Goal: Navigation & Orientation: Find specific page/section

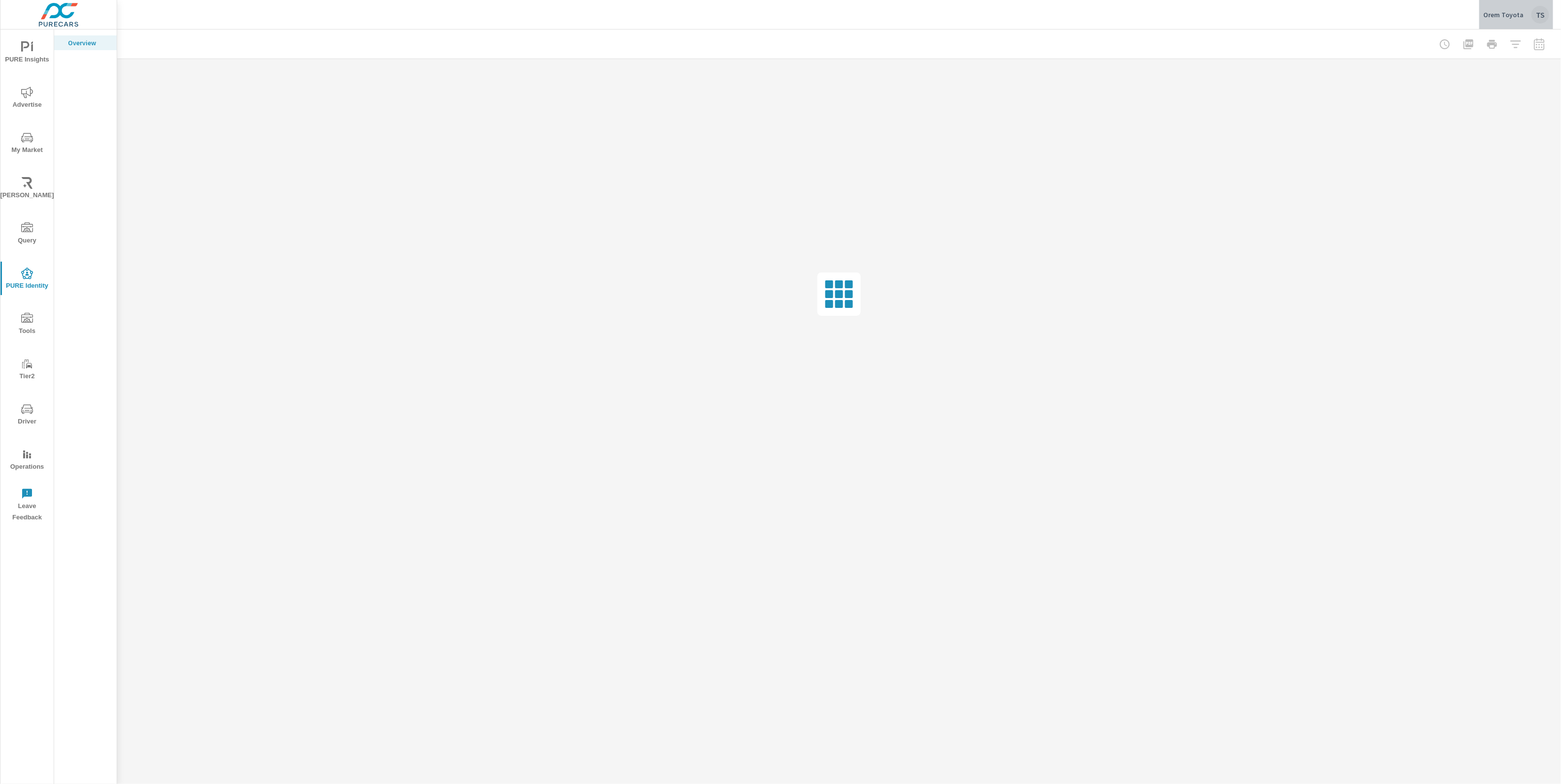
click at [1548, 16] on div "TS" at bounding box center [1540, 14] width 18 height 18
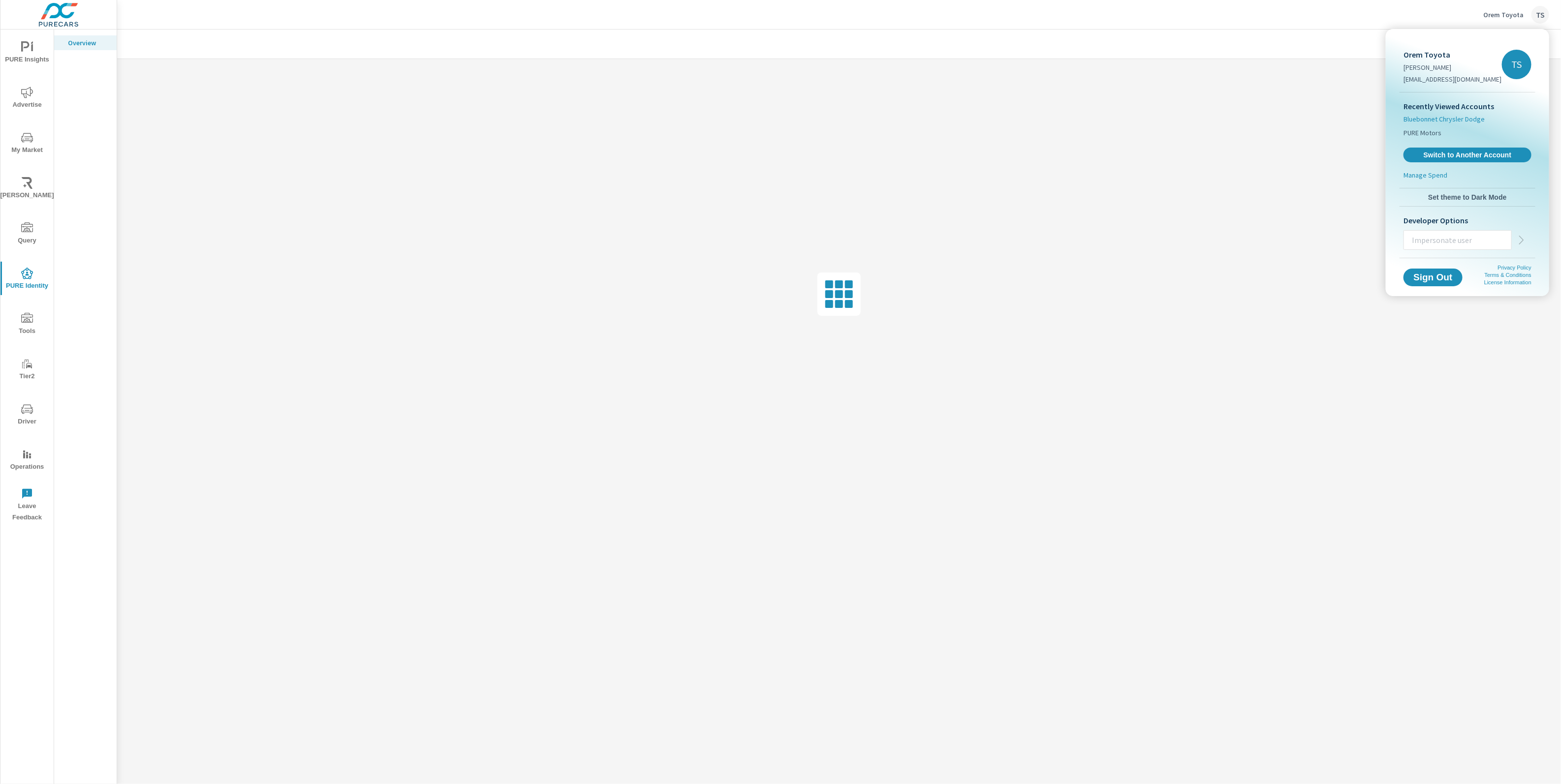
click at [1478, 120] on span "Bluebonnet Chrysler Dodge" at bounding box center [1444, 119] width 81 height 10
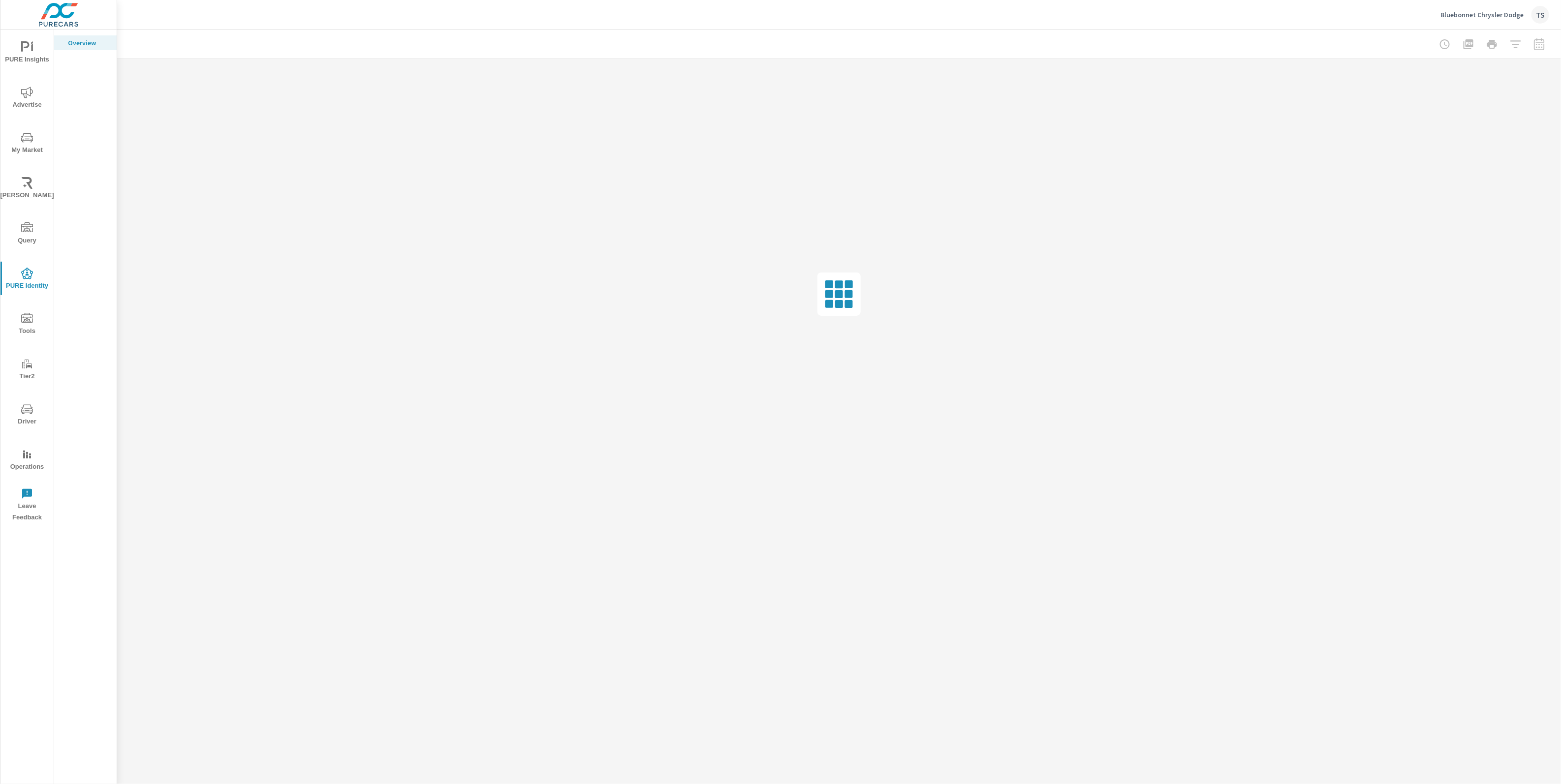
click at [1534, 4] on button "Bluebonnet Chrysler Dodge TS" at bounding box center [1495, 14] width 117 height 29
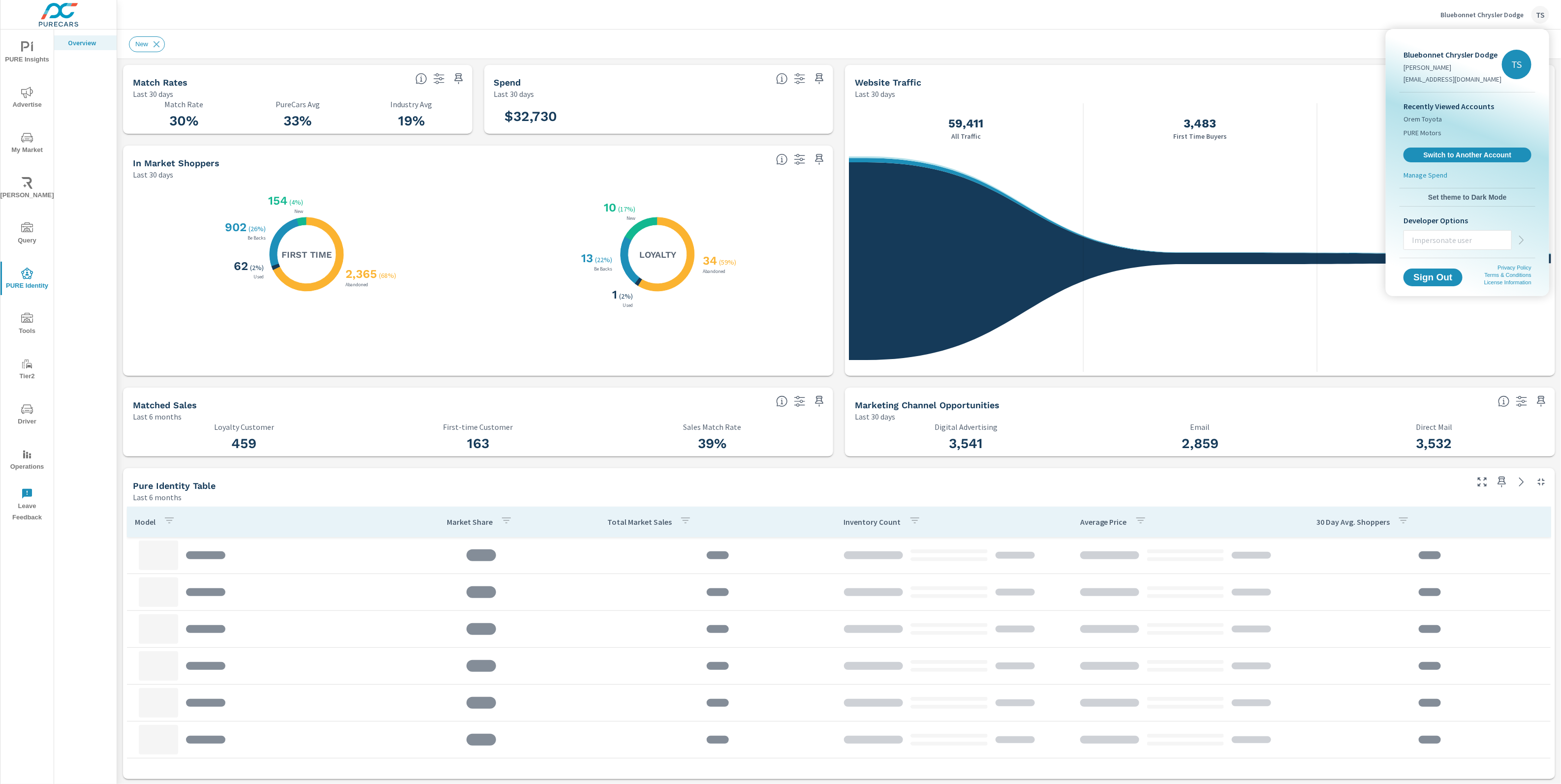
click at [1470, 226] on p "Developer Options" at bounding box center [1467, 220] width 128 height 12
click at [1467, 231] on input "text" at bounding box center [1457, 240] width 107 height 25
paste input "Filters Reset User Type Sales Services Customer Type Home Dealership Vehicle Ow…"
type input "Filters Reset User Type Sales Services Customer Type Home Dealership Vehicle Ow…"
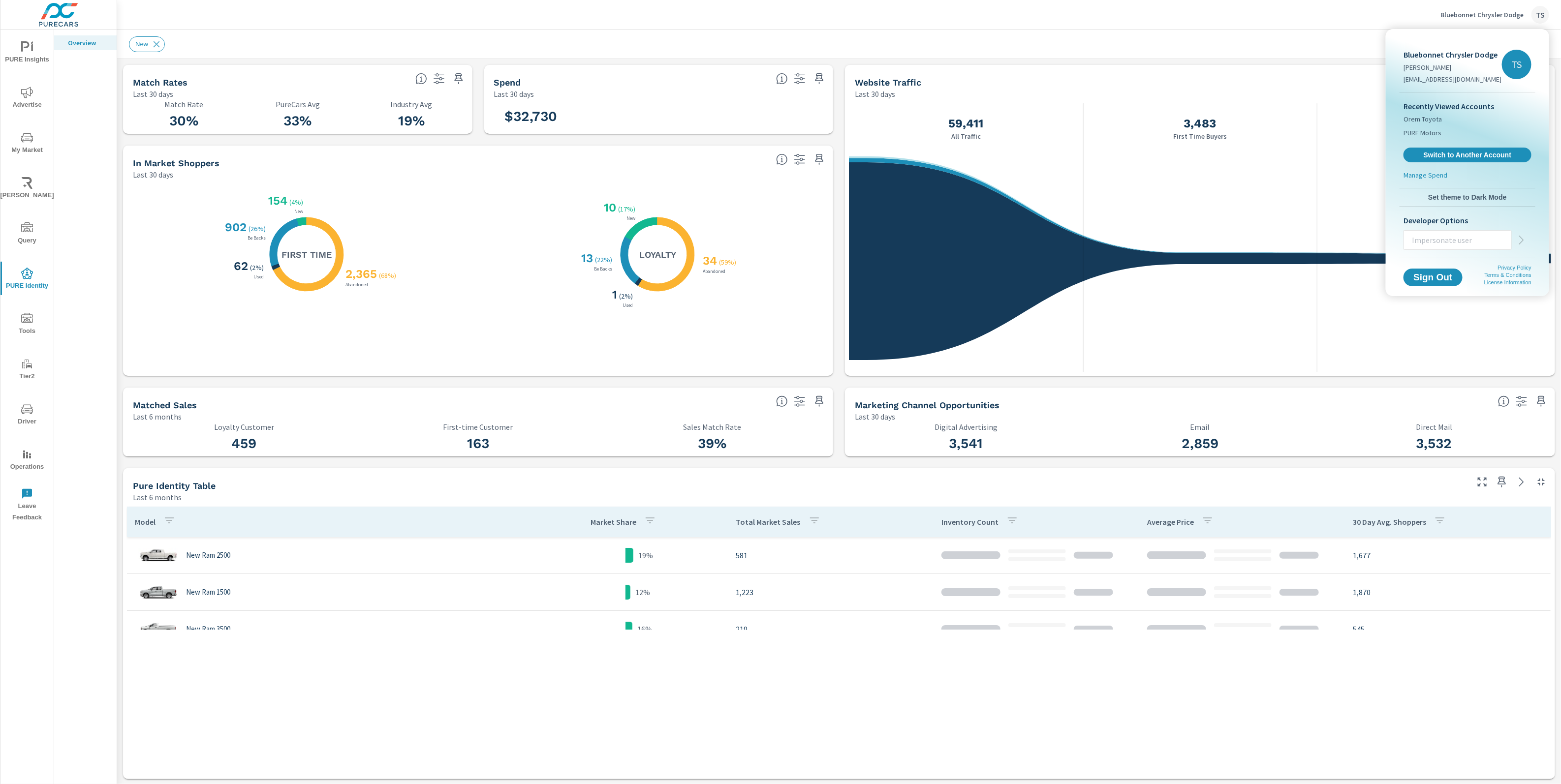
scroll to position [517, 0]
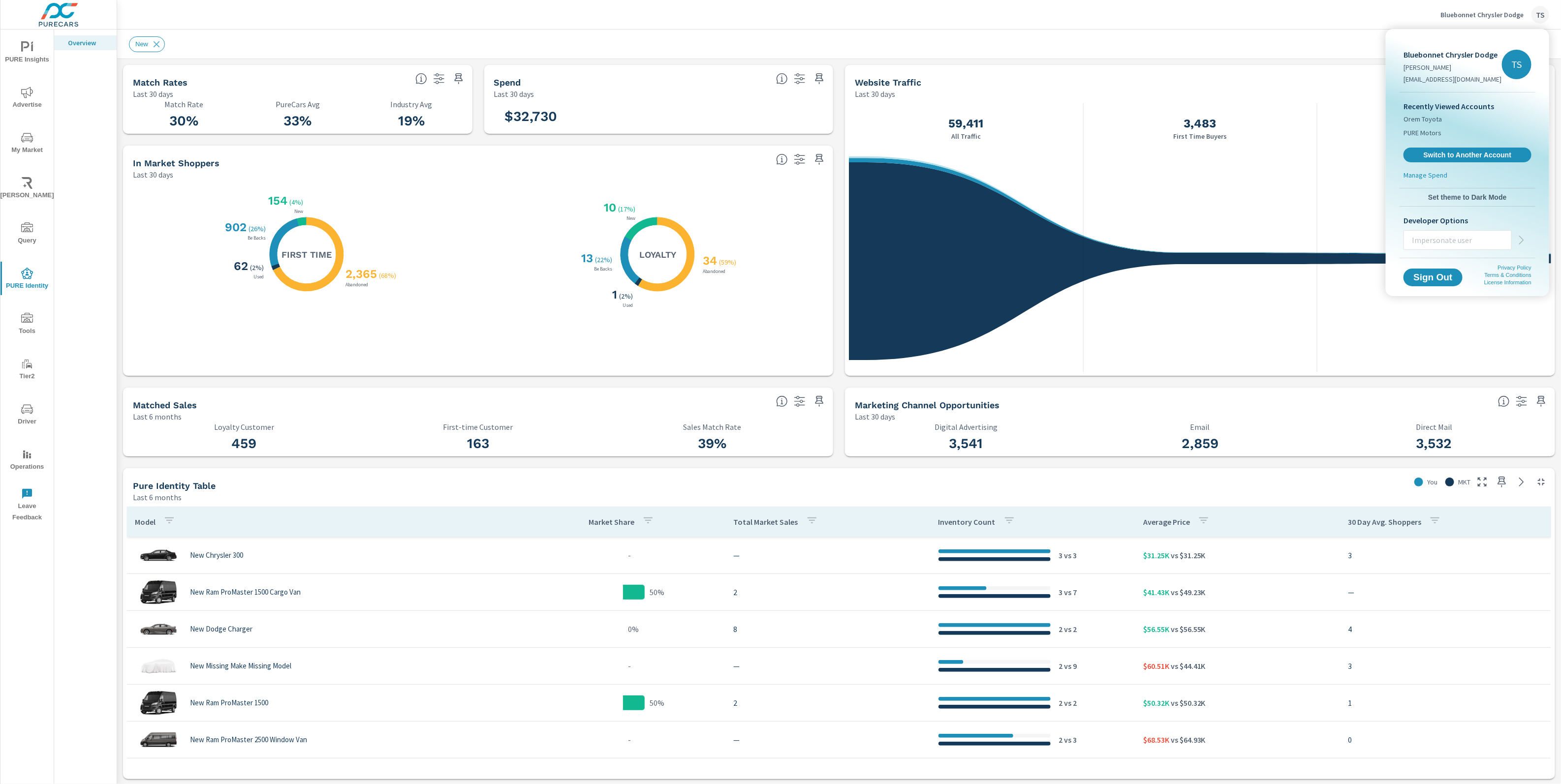
paste input "stephanieskinner@purecars"
click at [1517, 235] on div "stephanieskinner@purecars" at bounding box center [1467, 240] width 128 height 19
drag, startPoint x: 1411, startPoint y: 237, endPoint x: 1449, endPoint y: 241, distance: 38.2
click at [1411, 237] on input "stephanieskinner@purecars" at bounding box center [1457, 240] width 107 height 25
click at [1521, 240] on div "stephanieskinner@purecars" at bounding box center [1467, 240] width 128 height 19
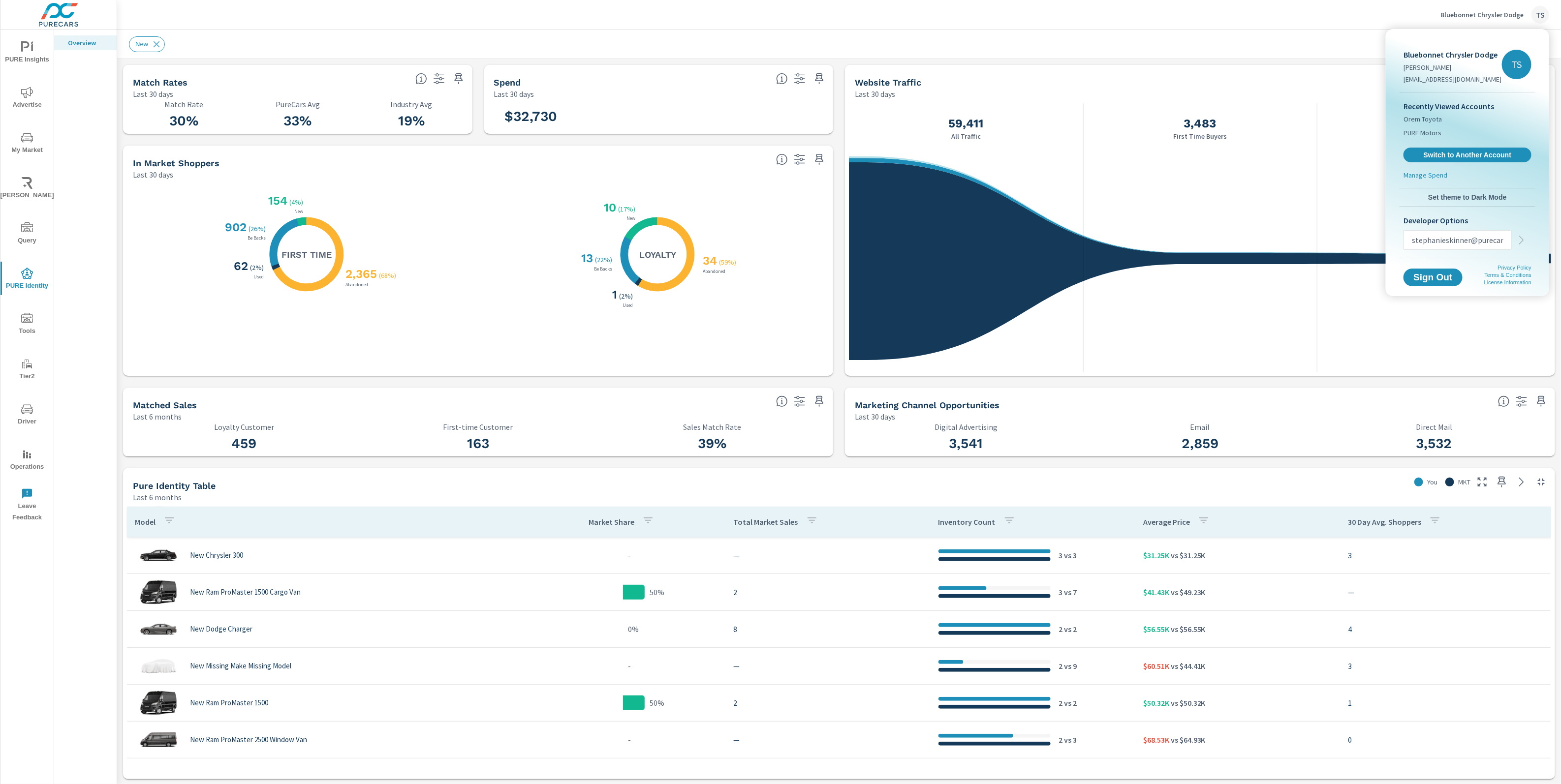
click at [1520, 238] on div "stephanieskinner@purecars" at bounding box center [1467, 240] width 128 height 19
click at [1425, 241] on input "stephanieskinner@purecars" at bounding box center [1457, 240] width 107 height 25
click at [1412, 241] on input "stephanieskinner@purecars" at bounding box center [1457, 240] width 107 height 25
click at [1518, 239] on div "stephanieskinner@purecars" at bounding box center [1467, 240] width 128 height 19
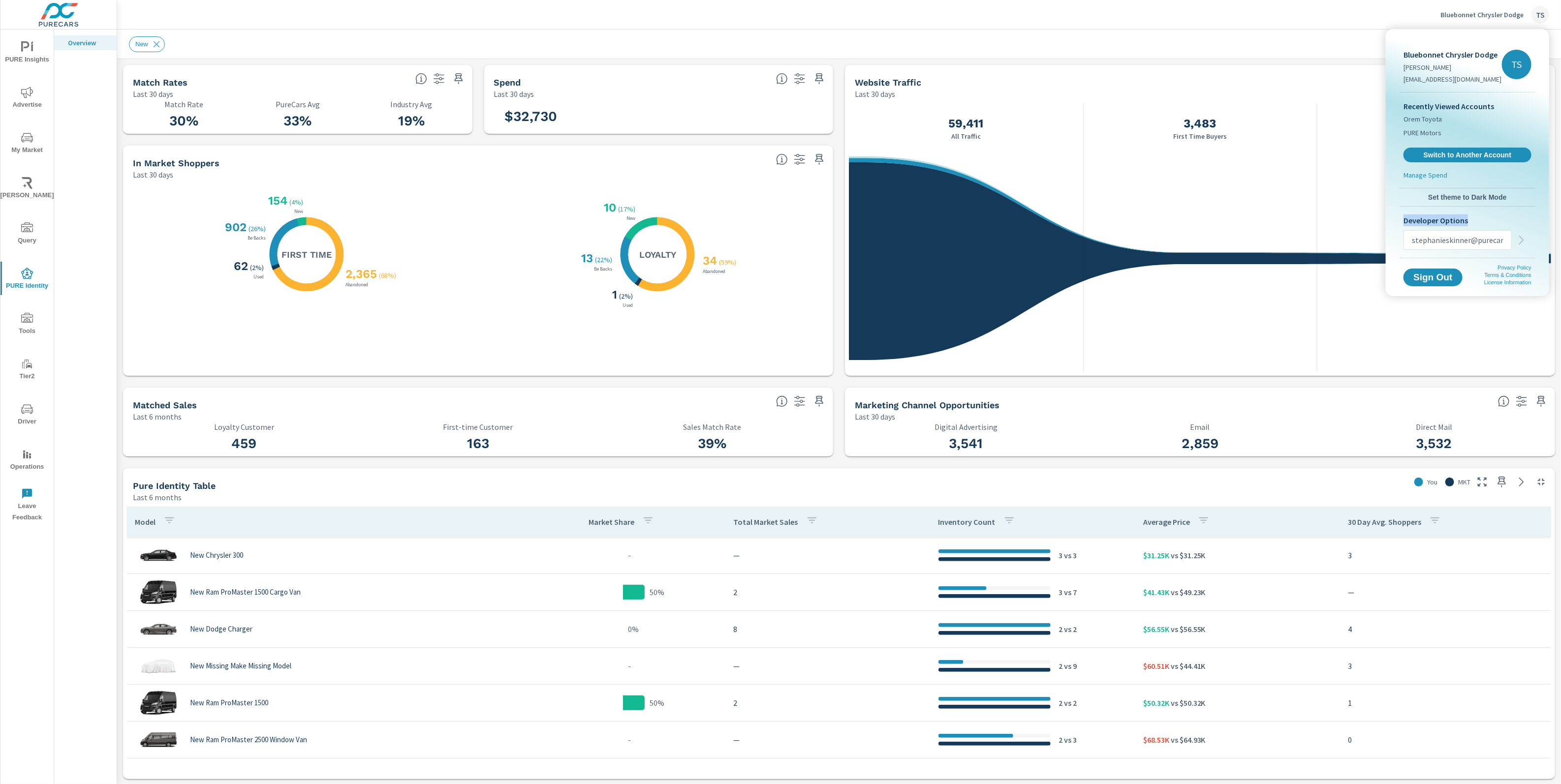
click at [1518, 239] on div "stephanieskinner@purecars" at bounding box center [1467, 240] width 128 height 19
drag, startPoint x: 1509, startPoint y: 239, endPoint x: 1533, endPoint y: 239, distance: 24.0
click at [1509, 239] on input "stephanieskinner@purecars" at bounding box center [1457, 240] width 107 height 25
drag, startPoint x: 1523, startPoint y: 239, endPoint x: 1516, endPoint y: 239, distance: 7.0
click at [1522, 240] on div "stephanieskinner@purecars" at bounding box center [1467, 240] width 128 height 19
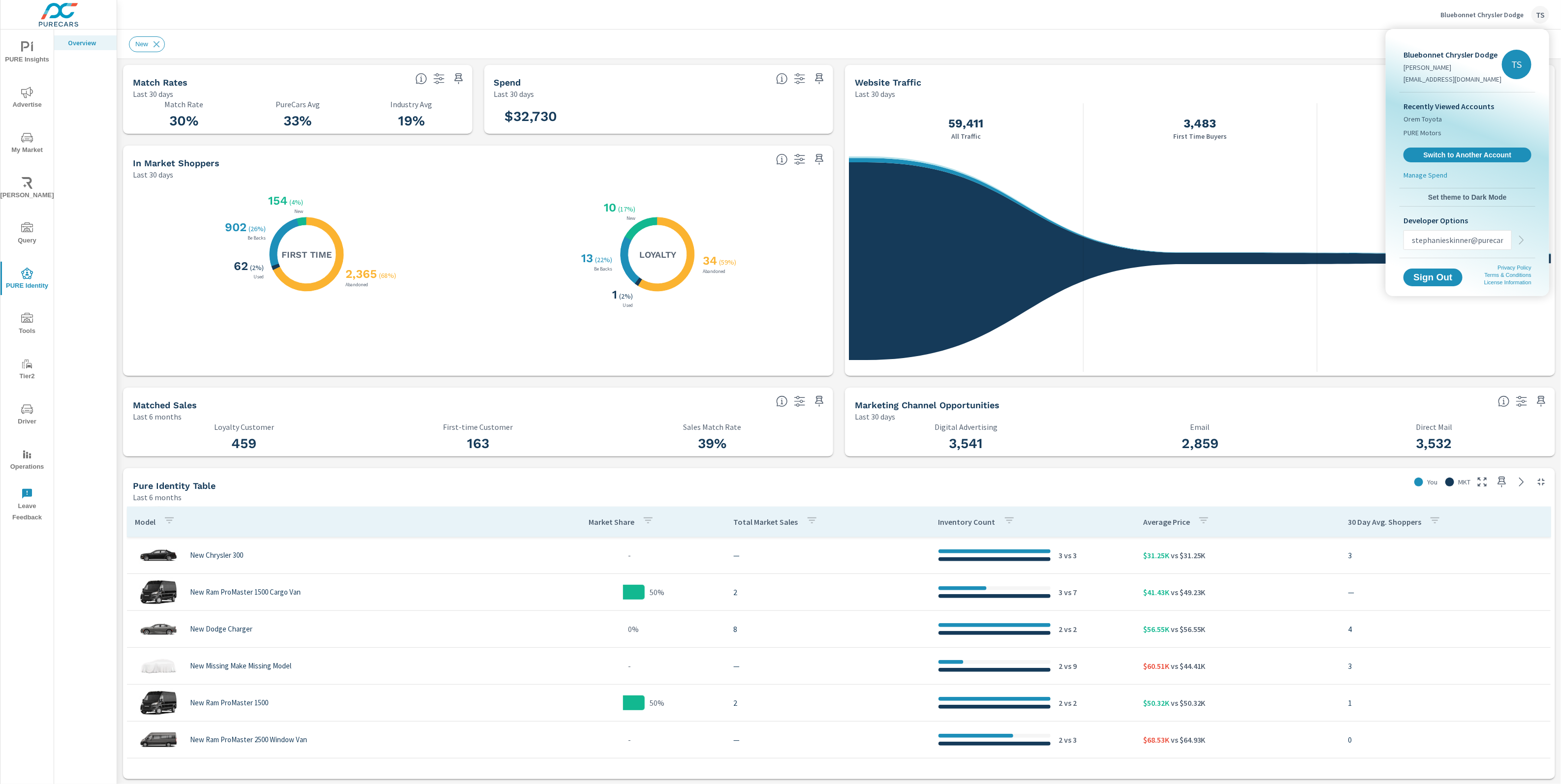
click at [1508, 239] on input "stephanieskinner@purecars" at bounding box center [1457, 240] width 107 height 25
type input "[EMAIL_ADDRESS][DOMAIN_NAME]"
click at [1521, 244] on icon "button" at bounding box center [1521, 240] width 12 height 12
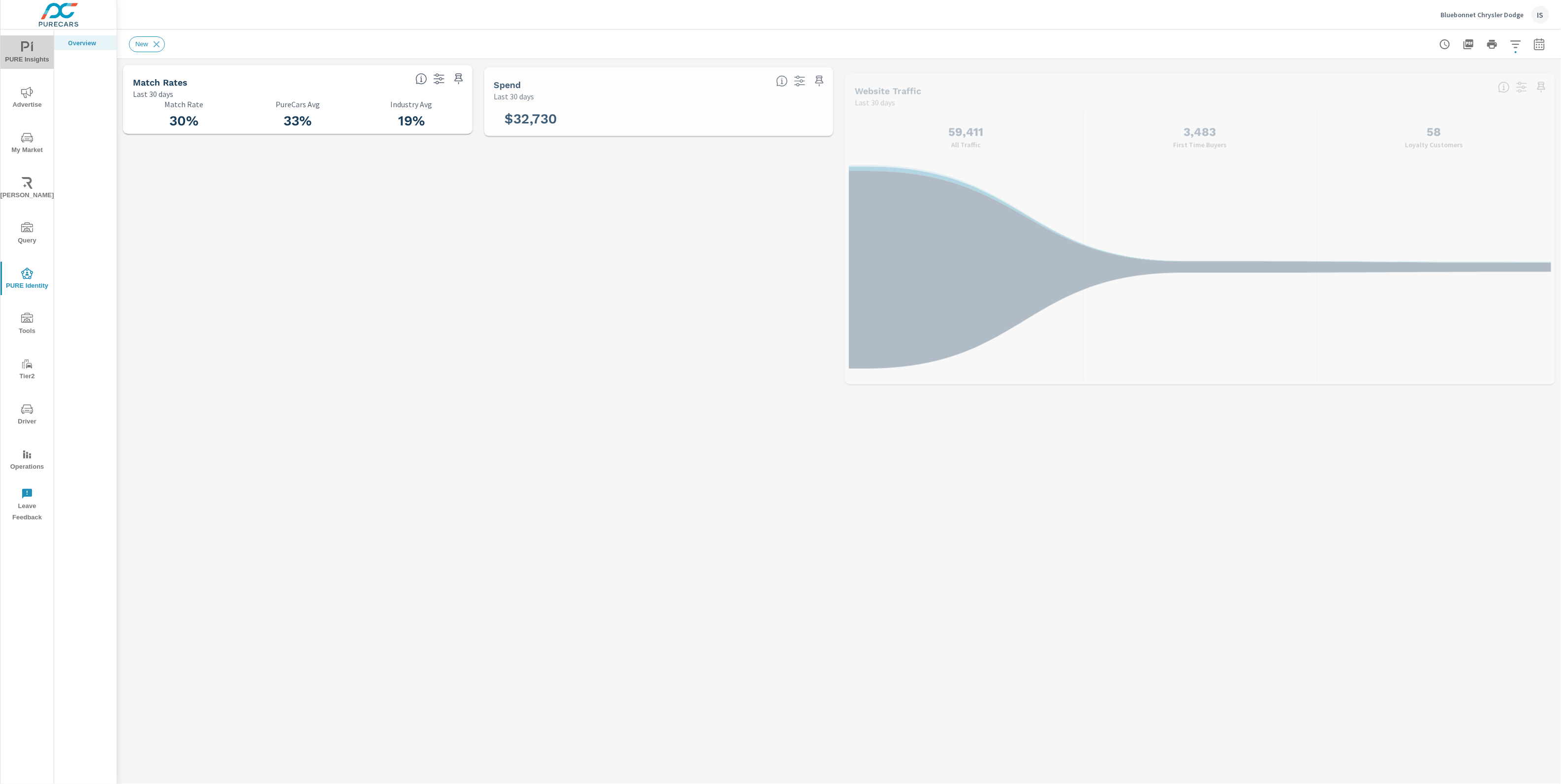
click at [23, 52] on icon "nav menu" at bounding box center [27, 47] width 12 height 12
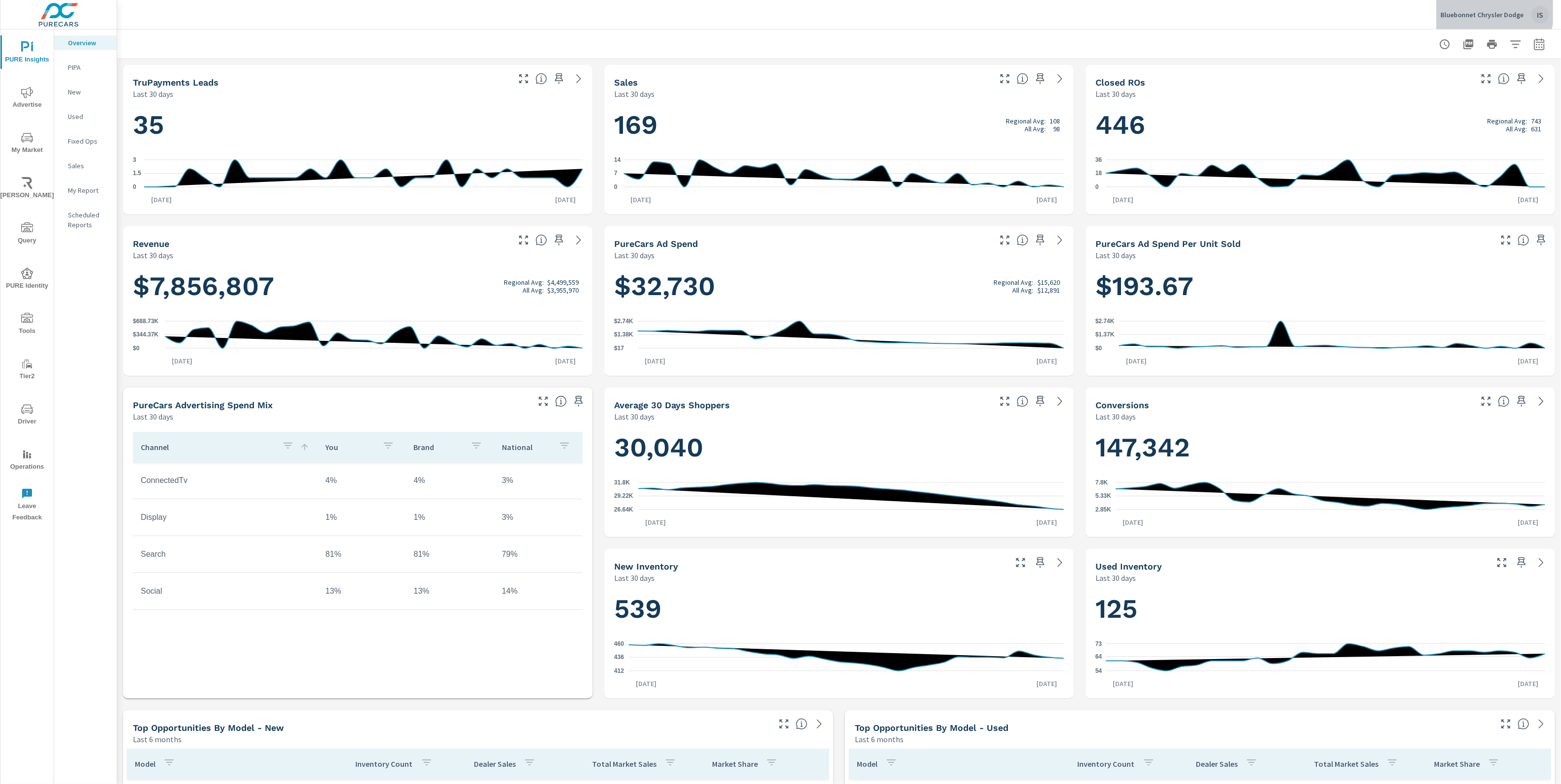
click at [1492, 9] on div "Bluebonnet Chrysler Dodge IS" at bounding box center [1495, 14] width 109 height 18
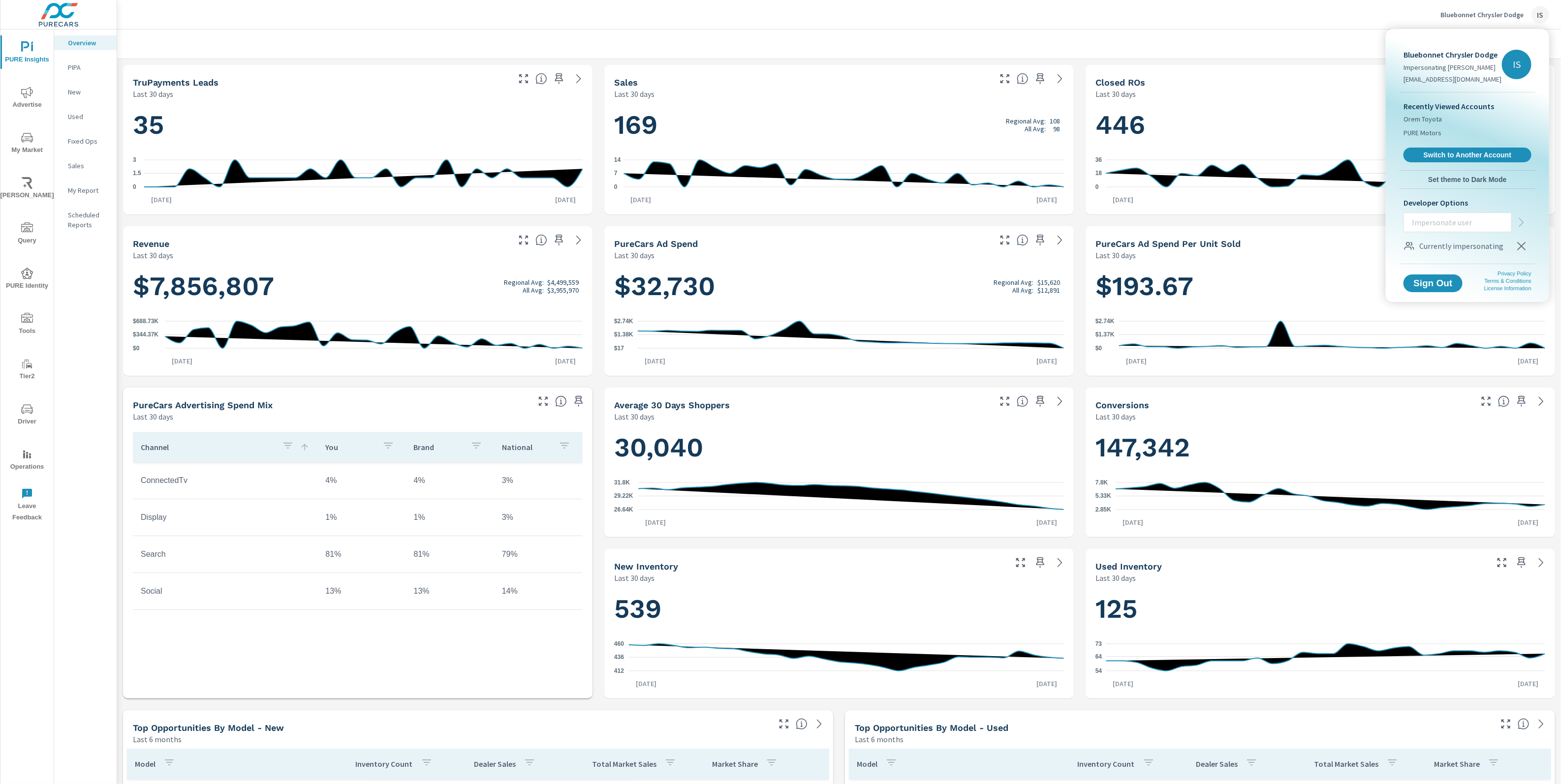
click at [1516, 243] on icon "button" at bounding box center [1521, 246] width 12 height 12
click at [1477, 152] on span "Switch to Another Account" at bounding box center [1467, 155] width 121 height 9
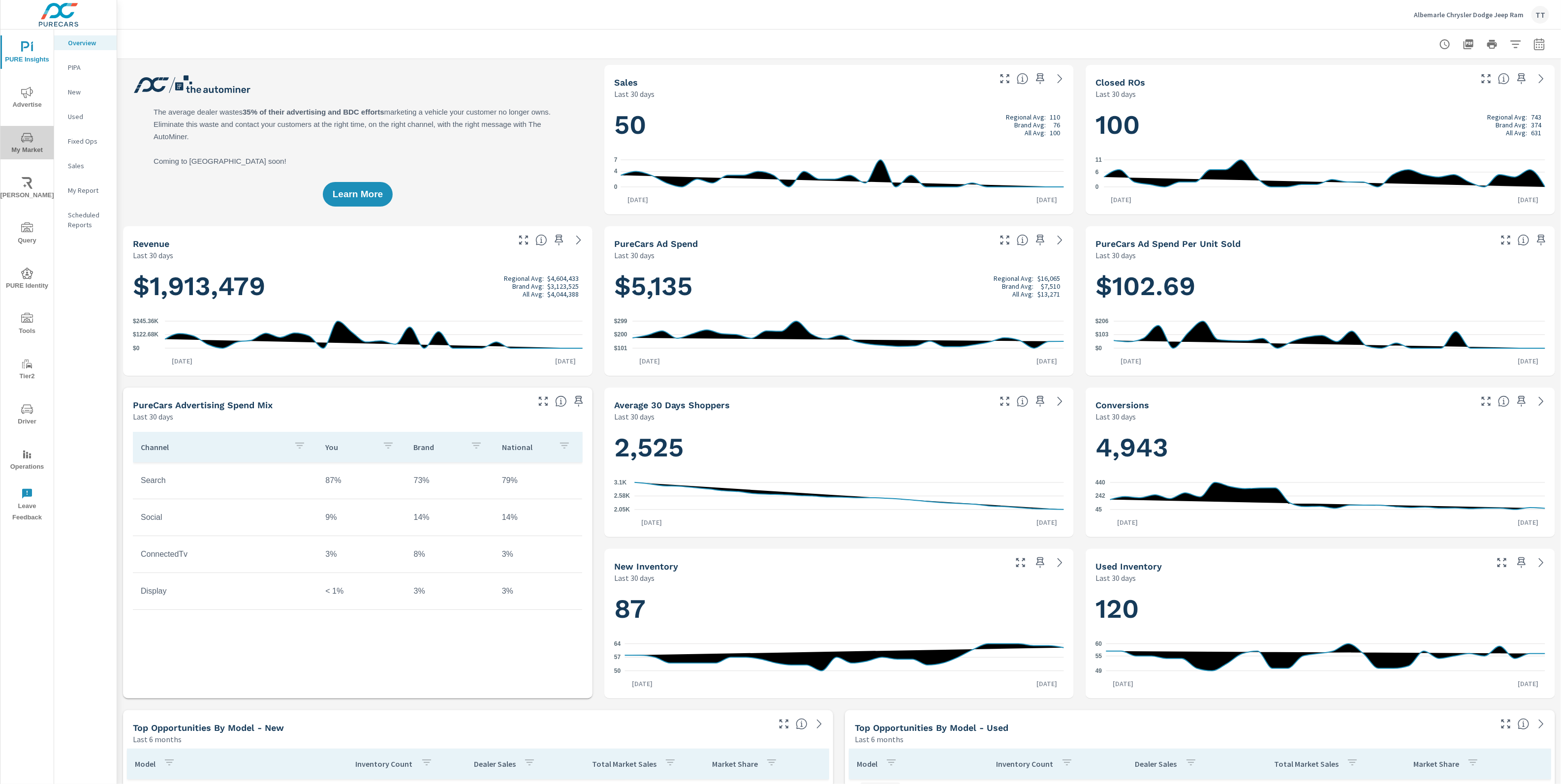
click at [32, 138] on icon "nav menu" at bounding box center [27, 137] width 12 height 9
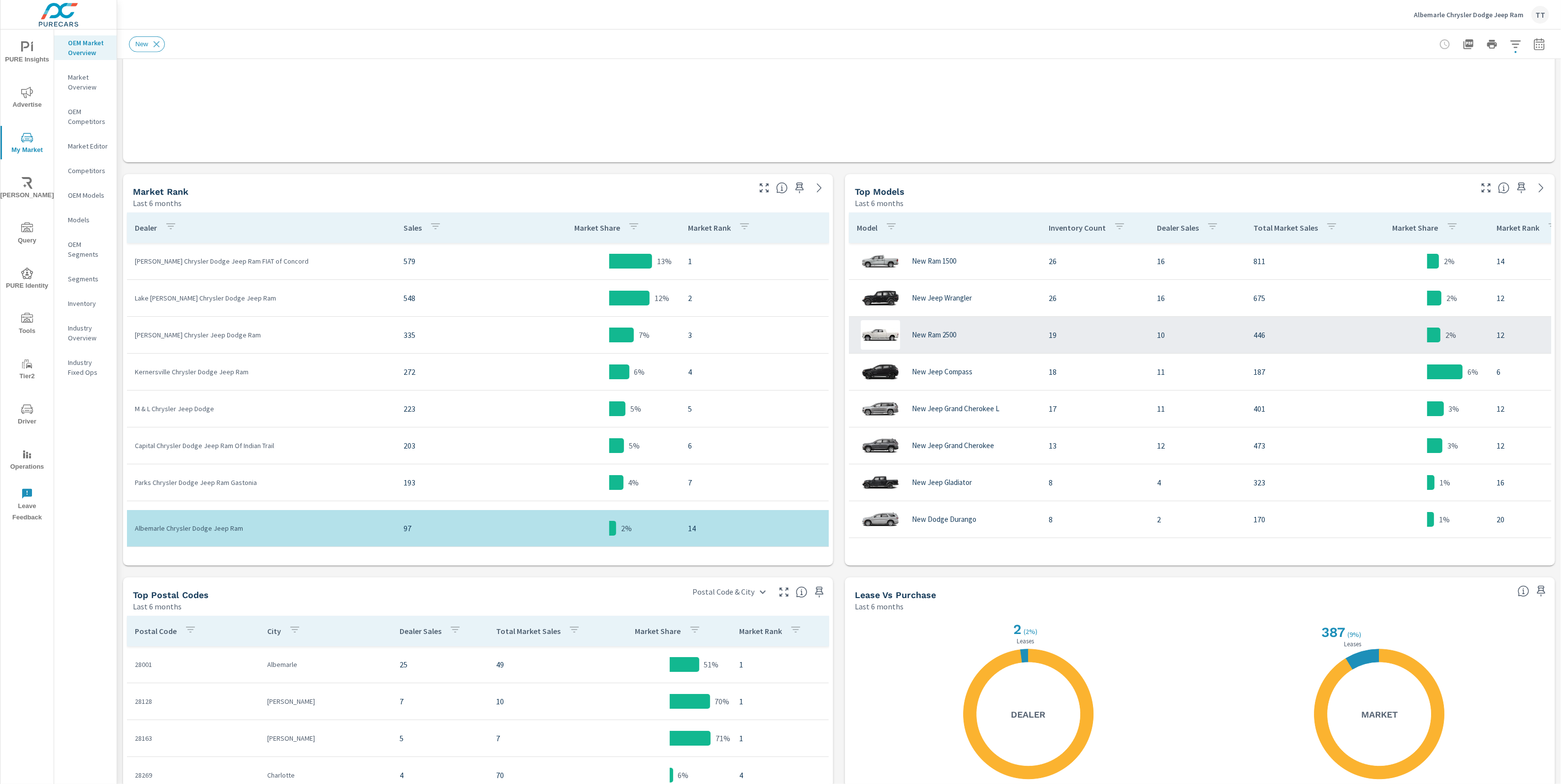
scroll to position [372, 0]
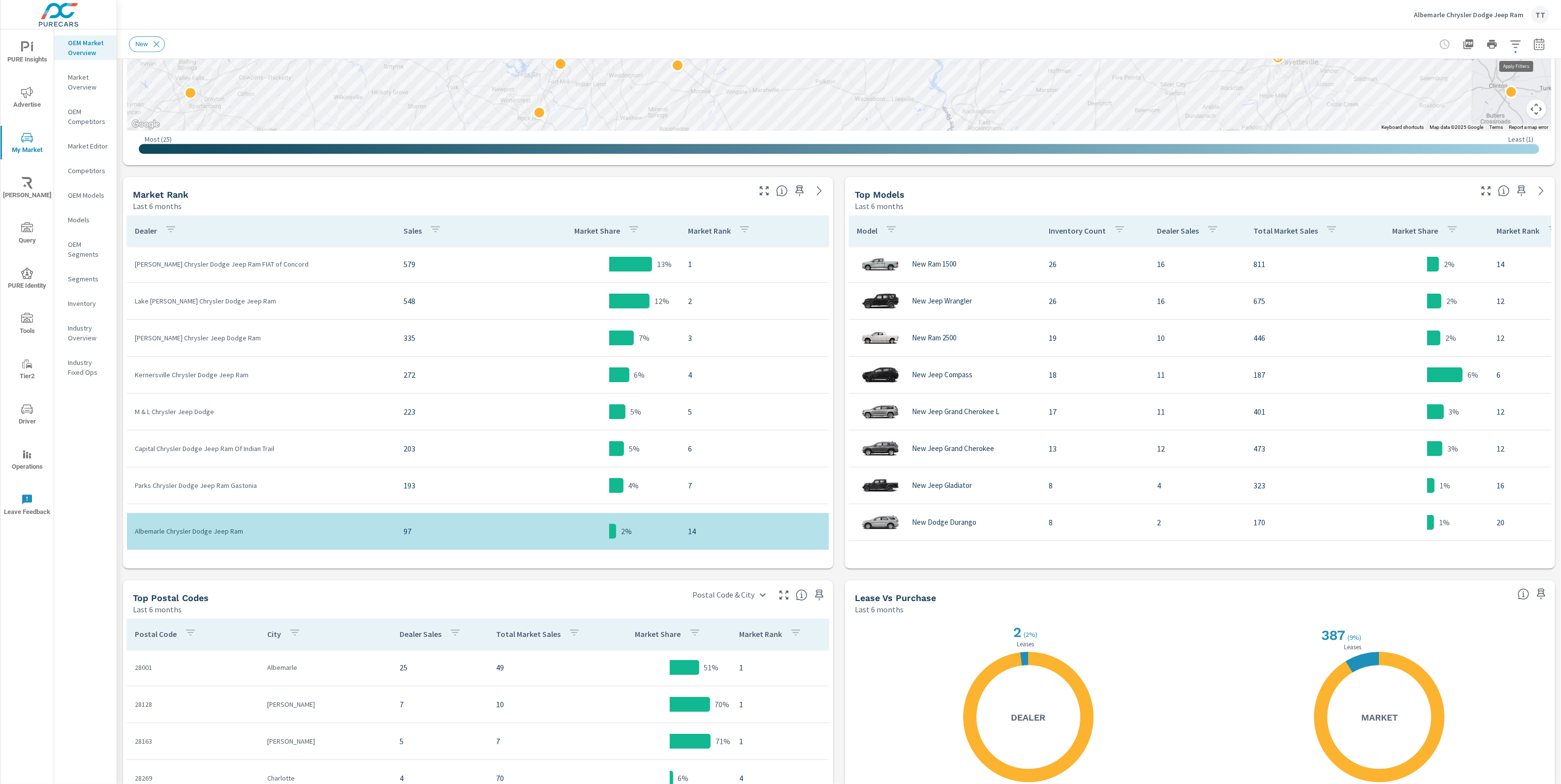
click at [1509, 36] on button "button" at bounding box center [1516, 44] width 19 height 19
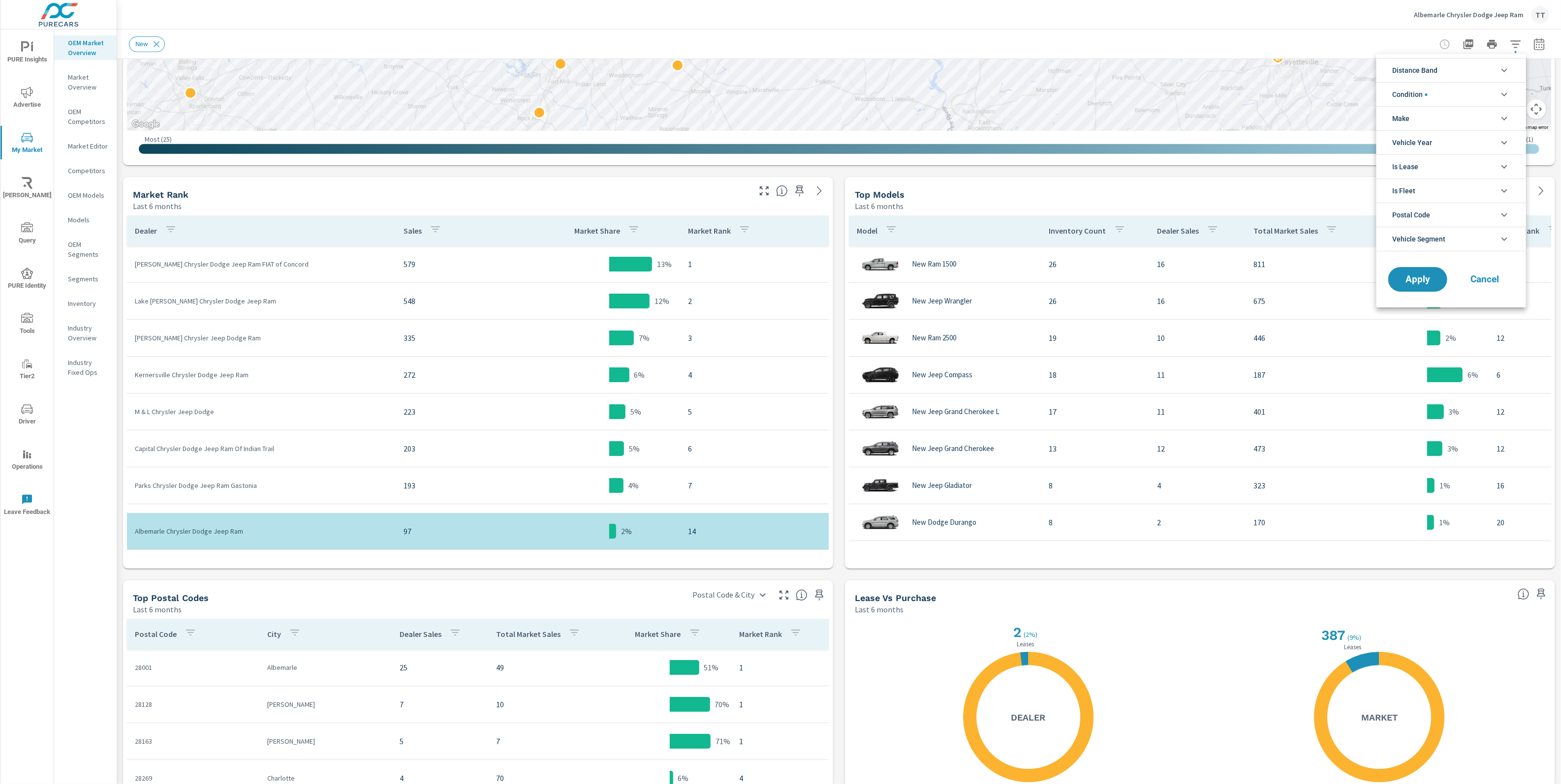
drag, startPoint x: 1531, startPoint y: 40, endPoint x: 1536, endPoint y: 40, distance: 5.0
click at [1534, 40] on div at bounding box center [780, 392] width 1561 height 784
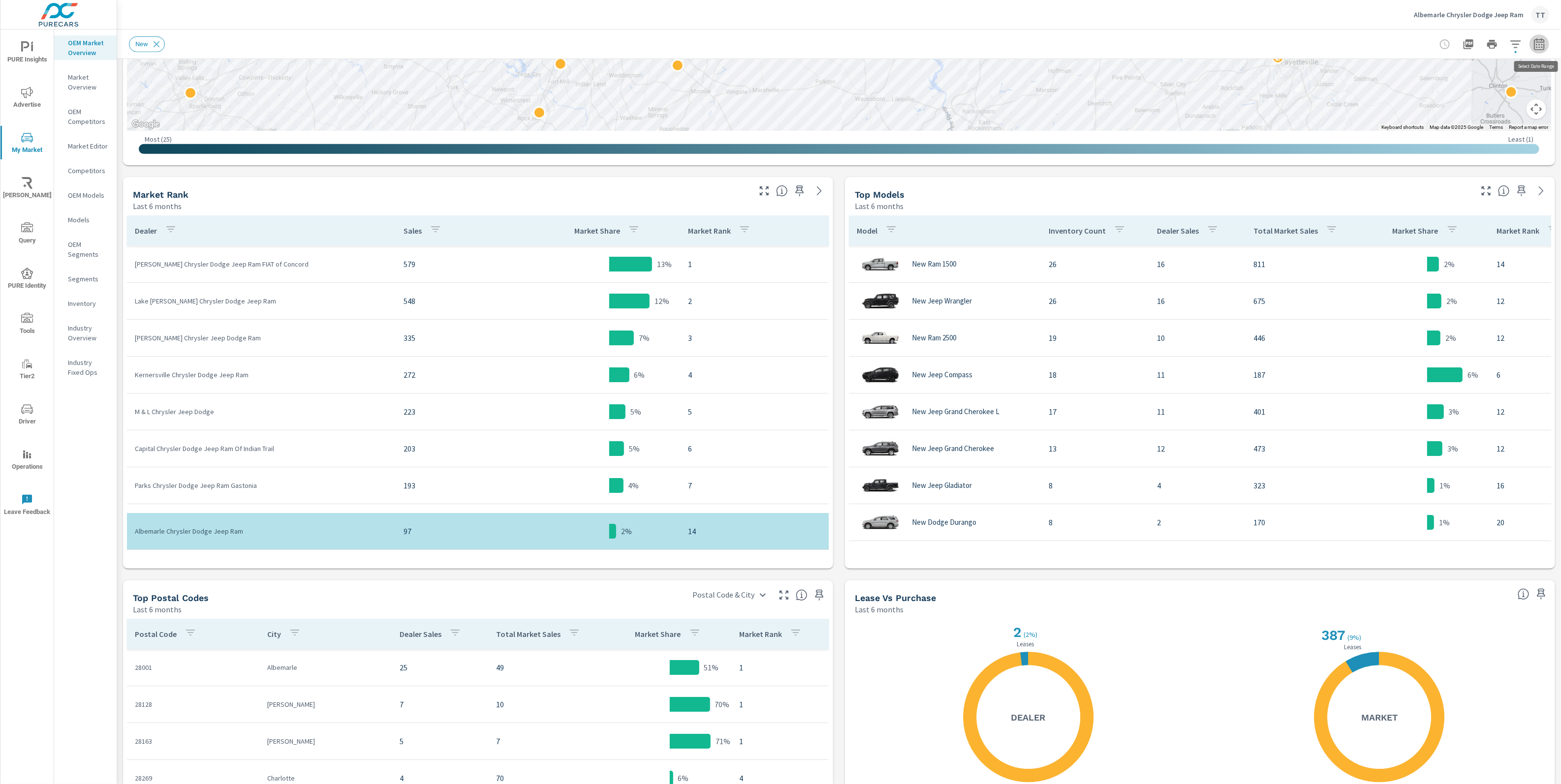
click at [1537, 43] on icon "button" at bounding box center [1539, 44] width 12 height 12
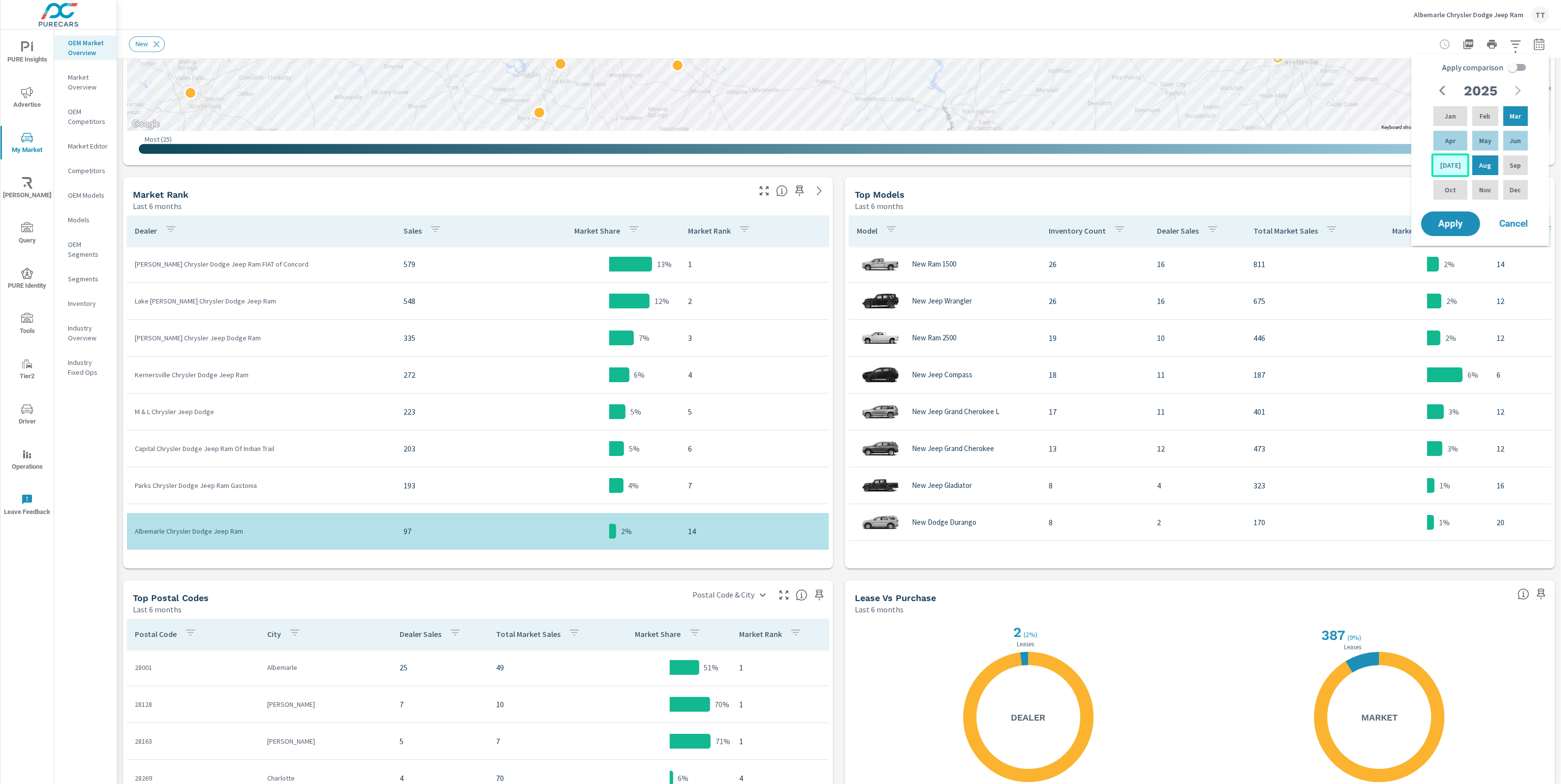
click at [1449, 163] on p "Jul" at bounding box center [1451, 165] width 21 height 10
click at [1447, 166] on p "Jul" at bounding box center [1451, 165] width 21 height 10
drag, startPoint x: 1513, startPoint y: 117, endPoint x: 1506, endPoint y: 128, distance: 13.0
click at [1513, 117] on p "Mar" at bounding box center [1515, 115] width 11 height 10
drag, startPoint x: 1450, startPoint y: 226, endPoint x: 1472, endPoint y: 174, distance: 56.5
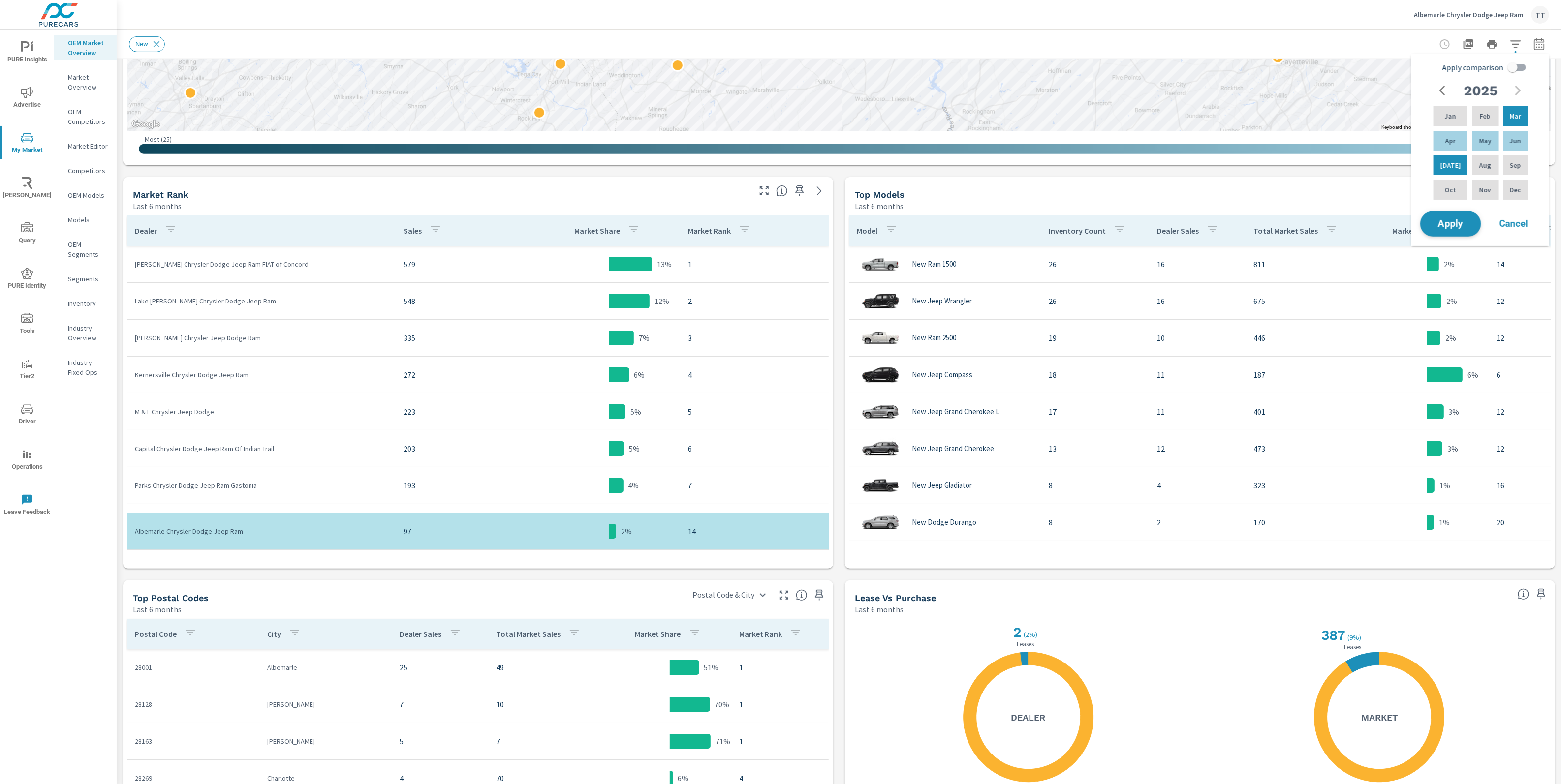
click at [1450, 226] on span "Apply" at bounding box center [1451, 224] width 40 height 9
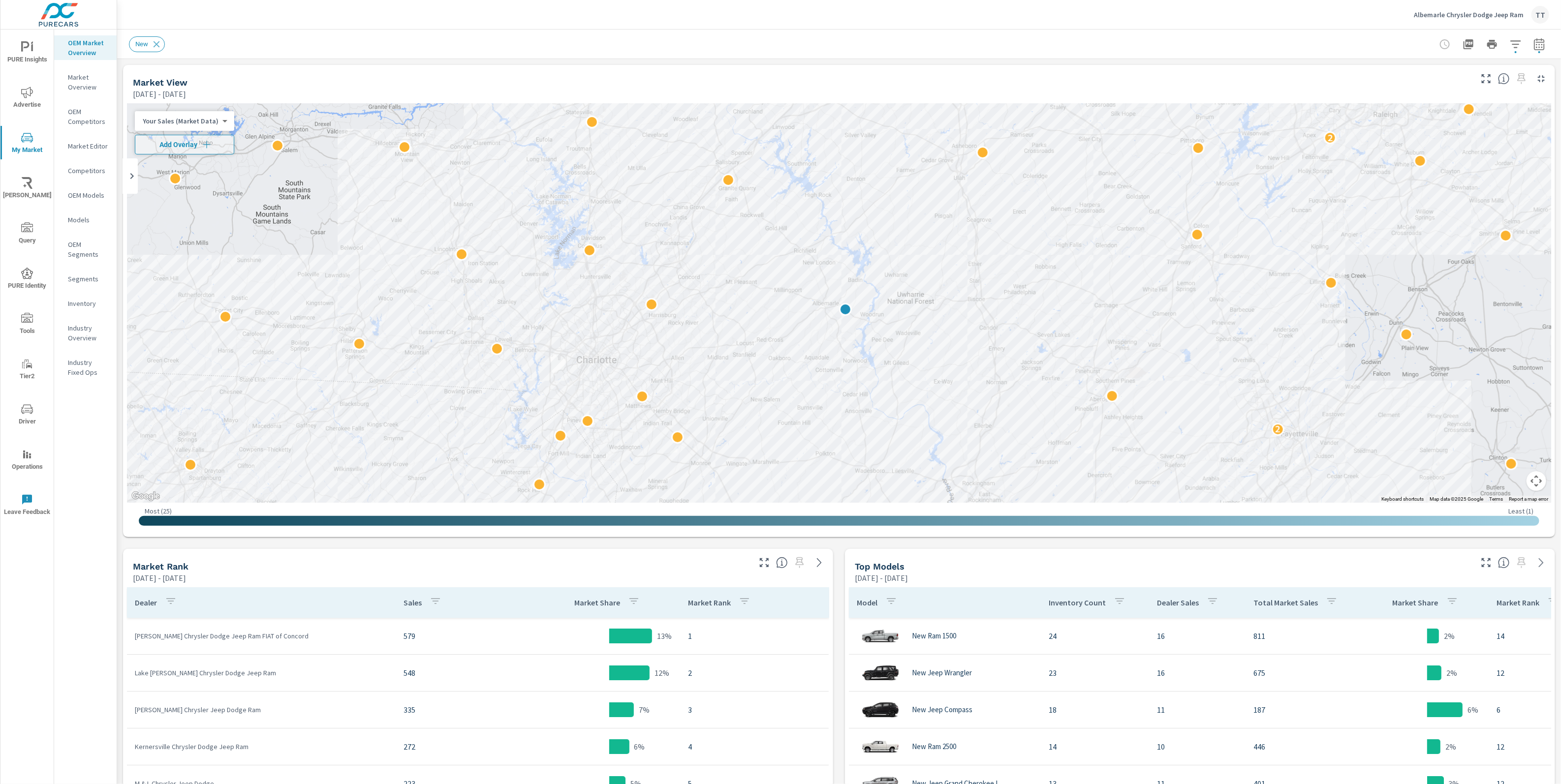
click at [27, 268] on icon "nav menu" at bounding box center [27, 274] width 12 height 12
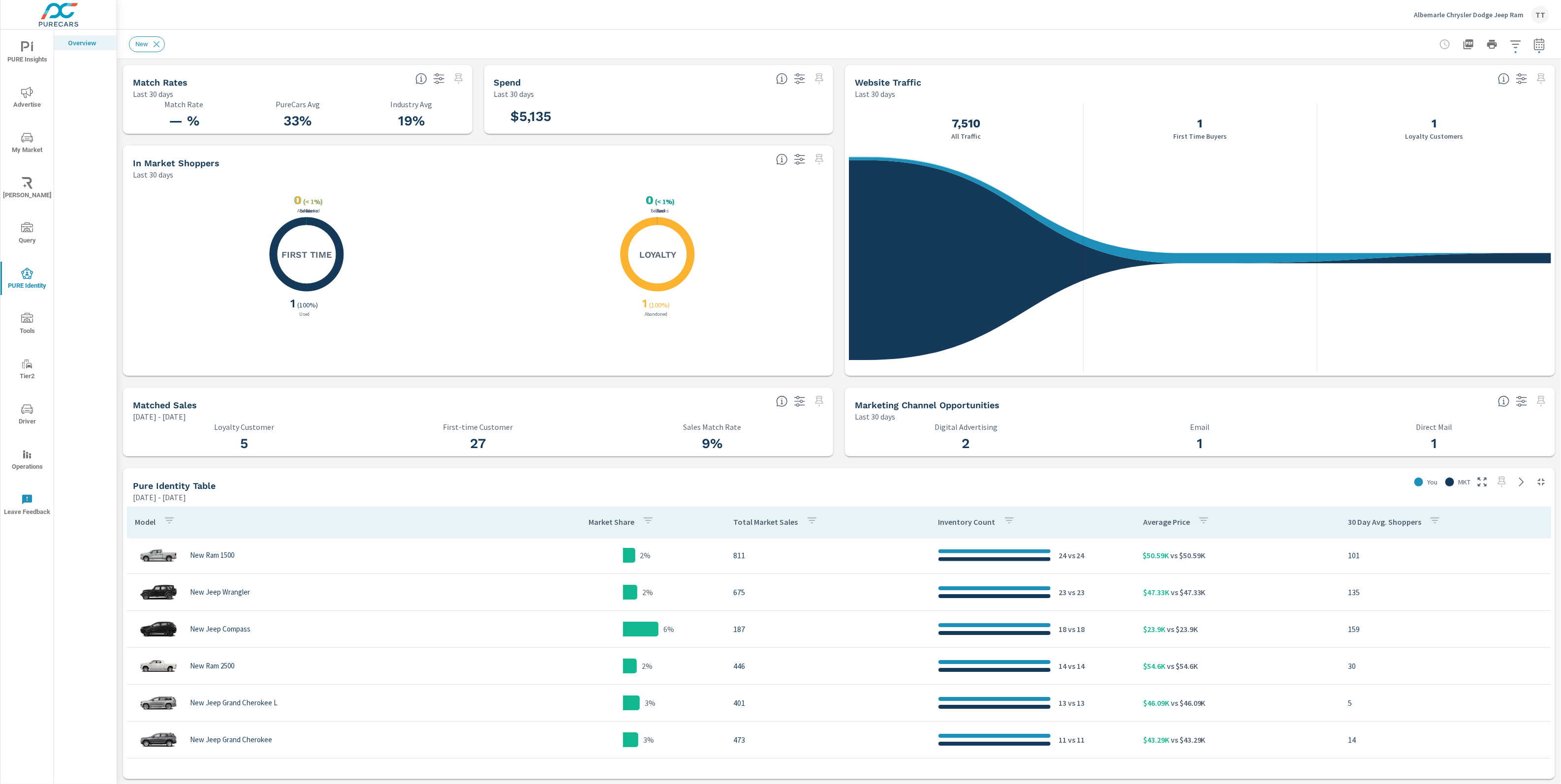
click at [23, 40] on button "PURE Insights" at bounding box center [27, 53] width 53 height 34
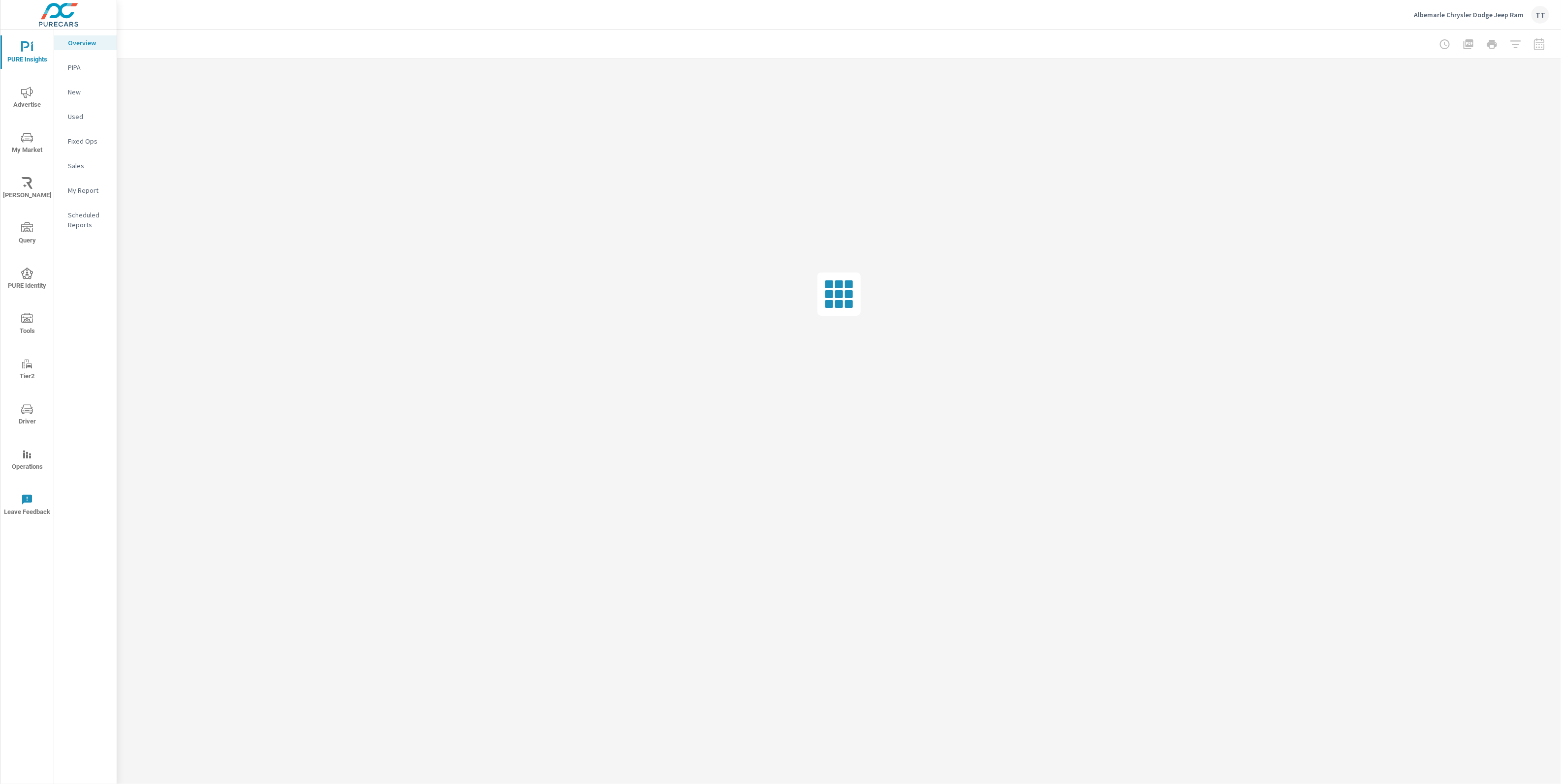
click at [28, 242] on span "Query" at bounding box center [27, 234] width 47 height 24
